Goal: Transaction & Acquisition: Purchase product/service

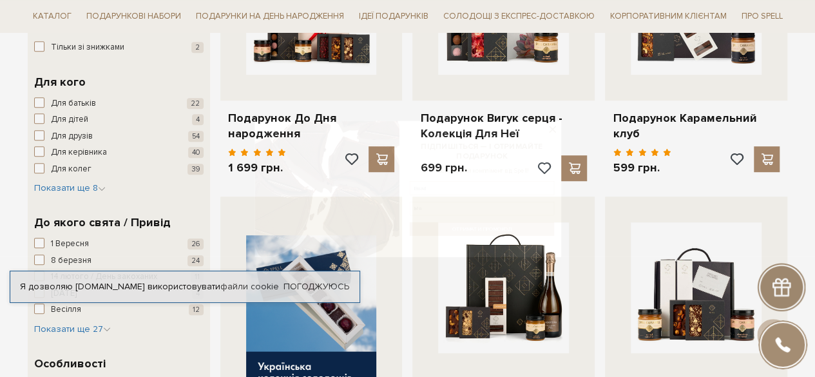
scroll to position [339, 0]
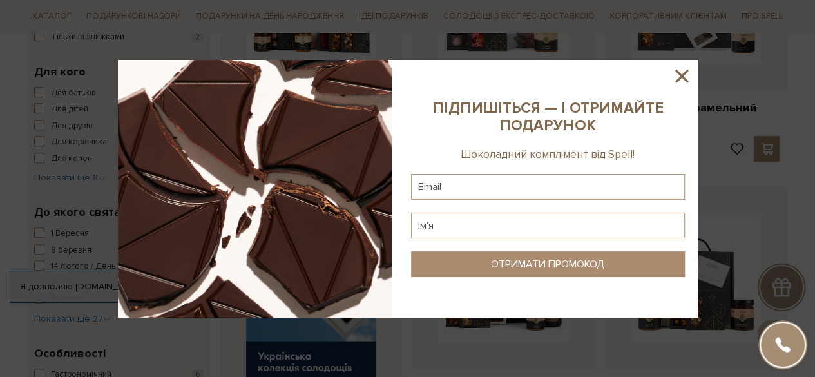
click at [683, 77] on icon at bounding box center [681, 76] width 13 height 13
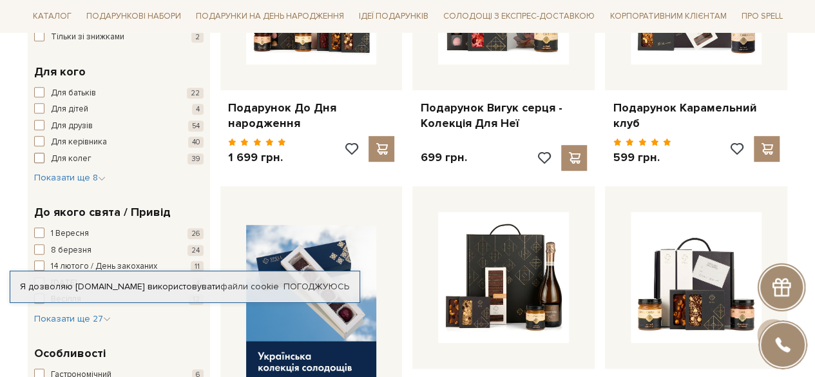
click at [37, 158] on span "button" at bounding box center [39, 158] width 10 height 10
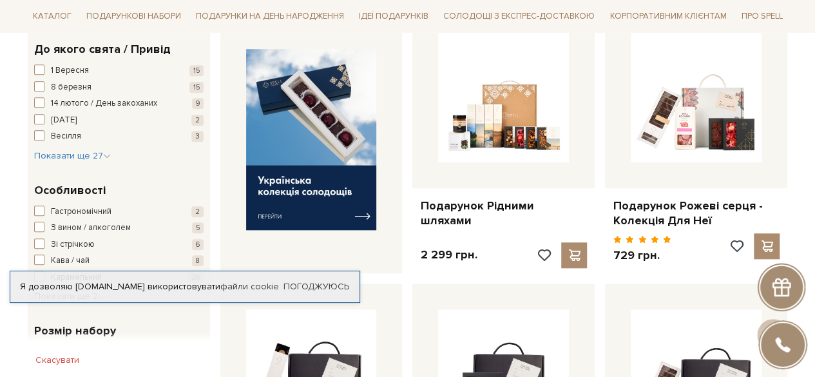
scroll to position [523, 0]
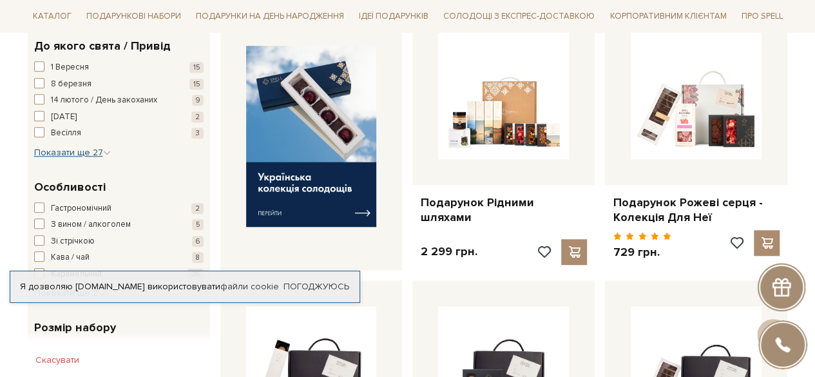
click at [82, 156] on button "Показати ще 27 Сховати" at bounding box center [72, 152] width 77 height 13
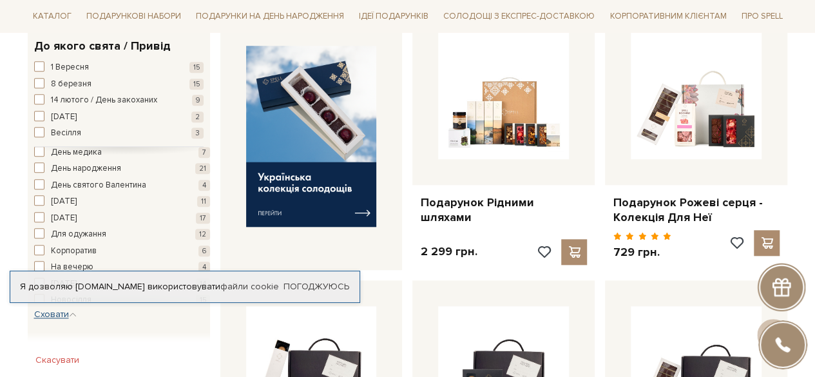
scroll to position [129, 0]
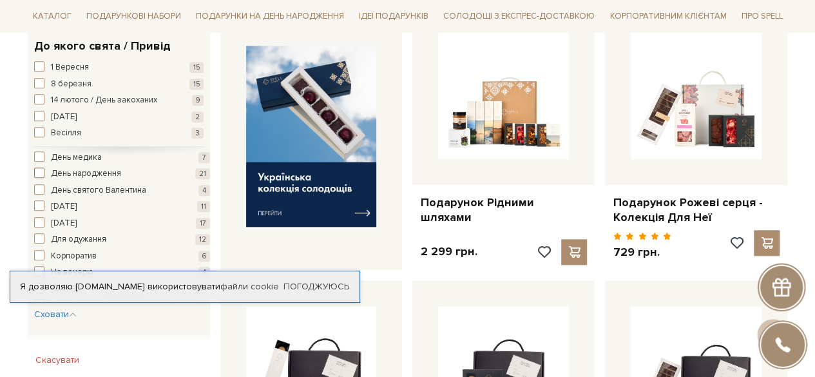
click at [41, 170] on span "button" at bounding box center [39, 172] width 10 height 10
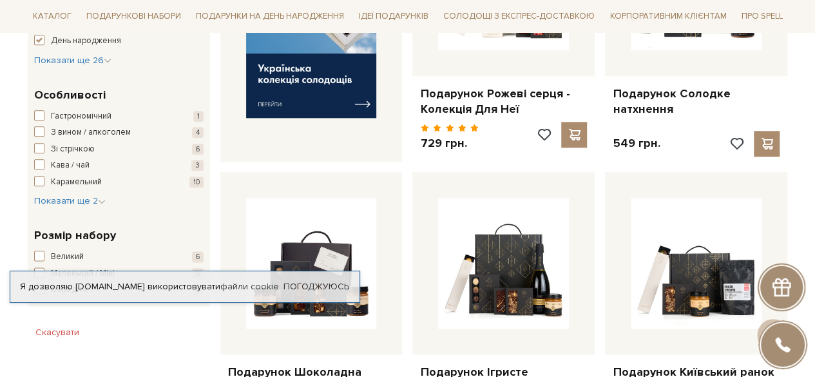
scroll to position [679, 0]
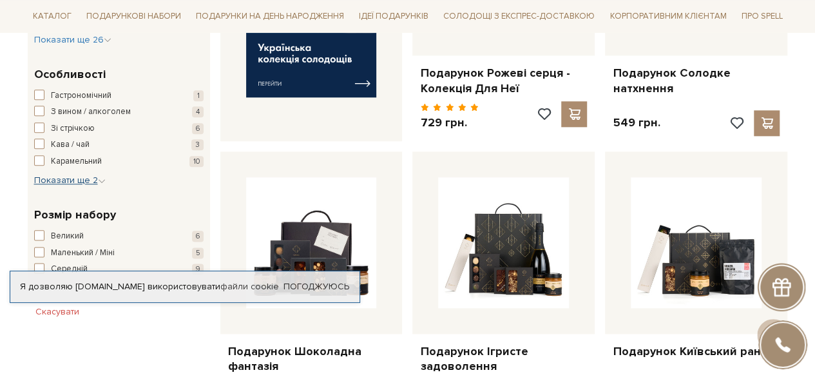
click at [86, 176] on span "Показати ще 2" at bounding box center [69, 180] width 71 height 11
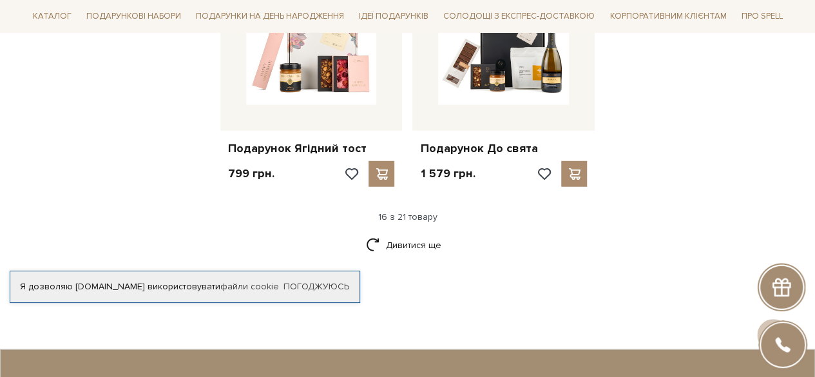
scroll to position [1685, 0]
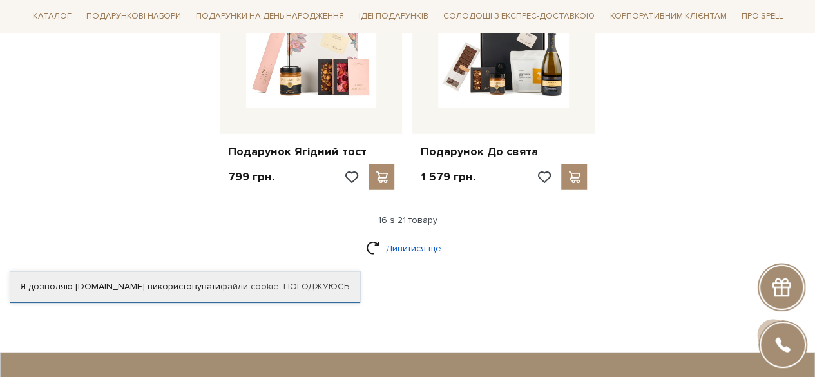
click at [416, 252] on link "Дивитися ще" at bounding box center [408, 248] width 84 height 23
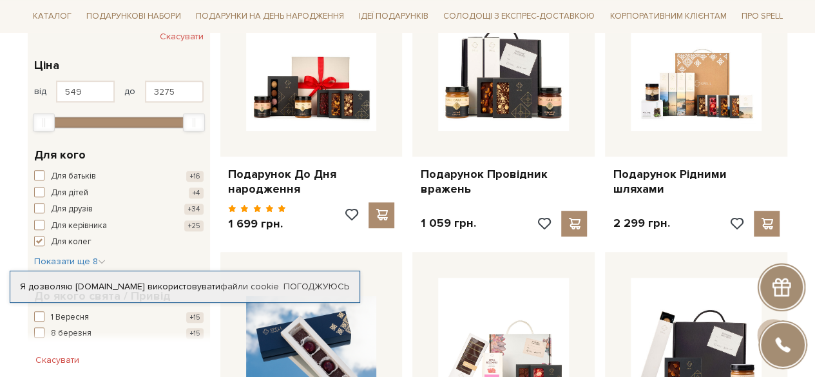
scroll to position [304, 0]
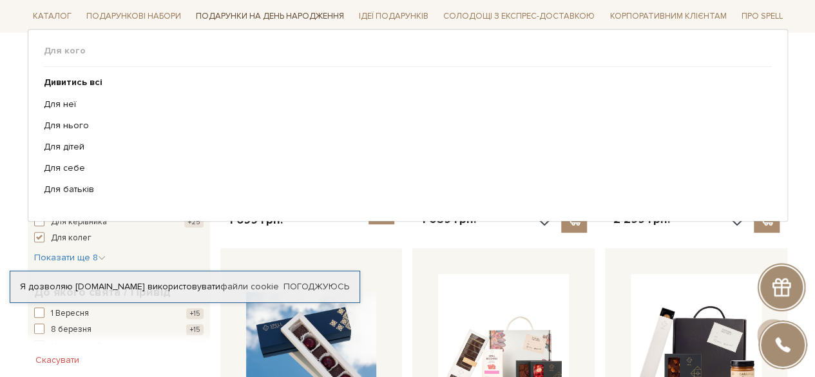
click at [325, 17] on span "Подарунки на День народження" at bounding box center [270, 16] width 158 height 20
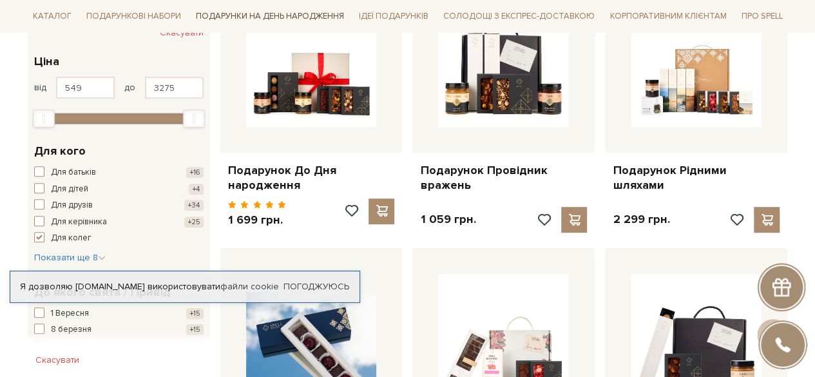
click at [308, 12] on span "Подарунки на День народження" at bounding box center [270, 16] width 158 height 20
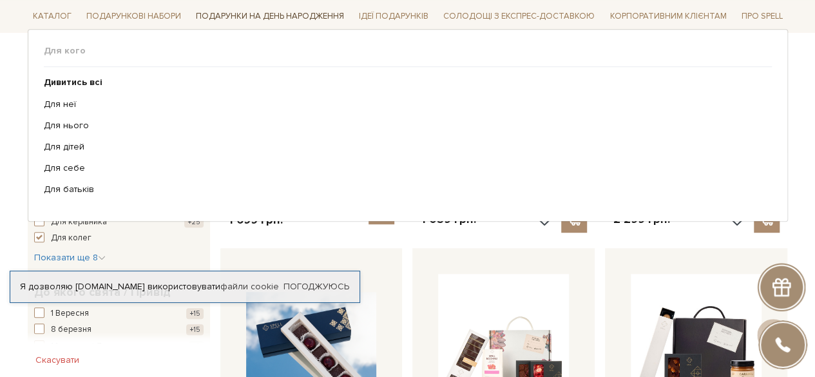
click at [308, 12] on span "Подарунки на День народження" at bounding box center [270, 16] width 158 height 20
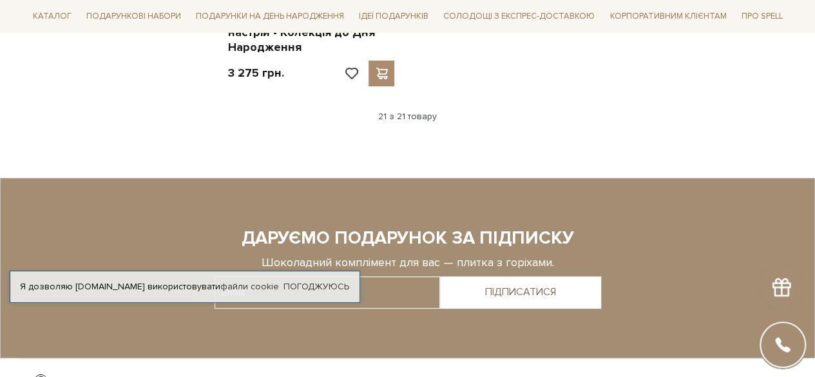
scroll to position [2540, 0]
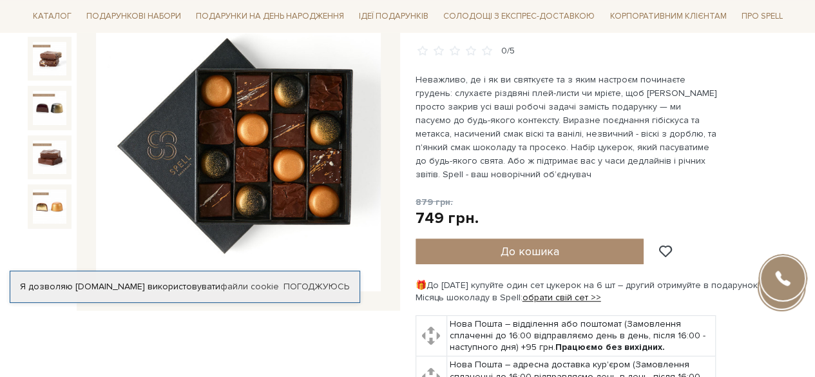
scroll to position [185, 0]
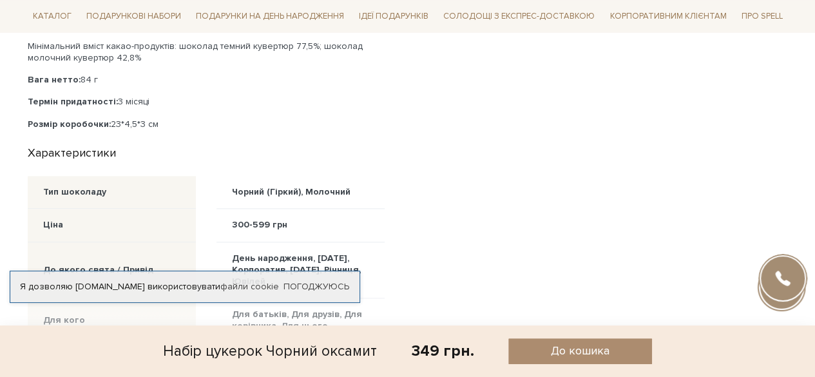
scroll to position [728, 0]
